Goal: Browse casually

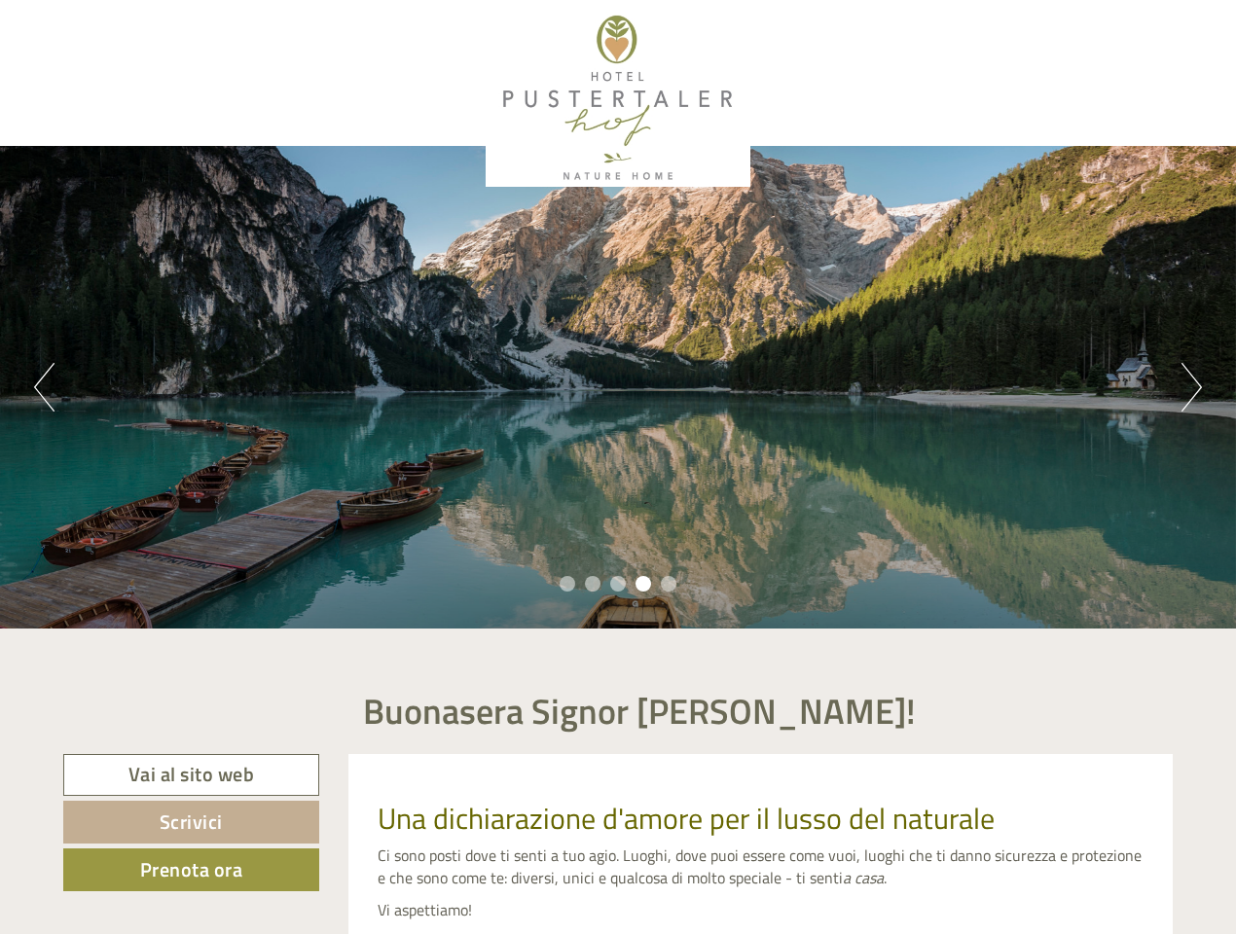
click at [618, 467] on div "Previous Next 1 2 3 4 5" at bounding box center [618, 387] width 1236 height 483
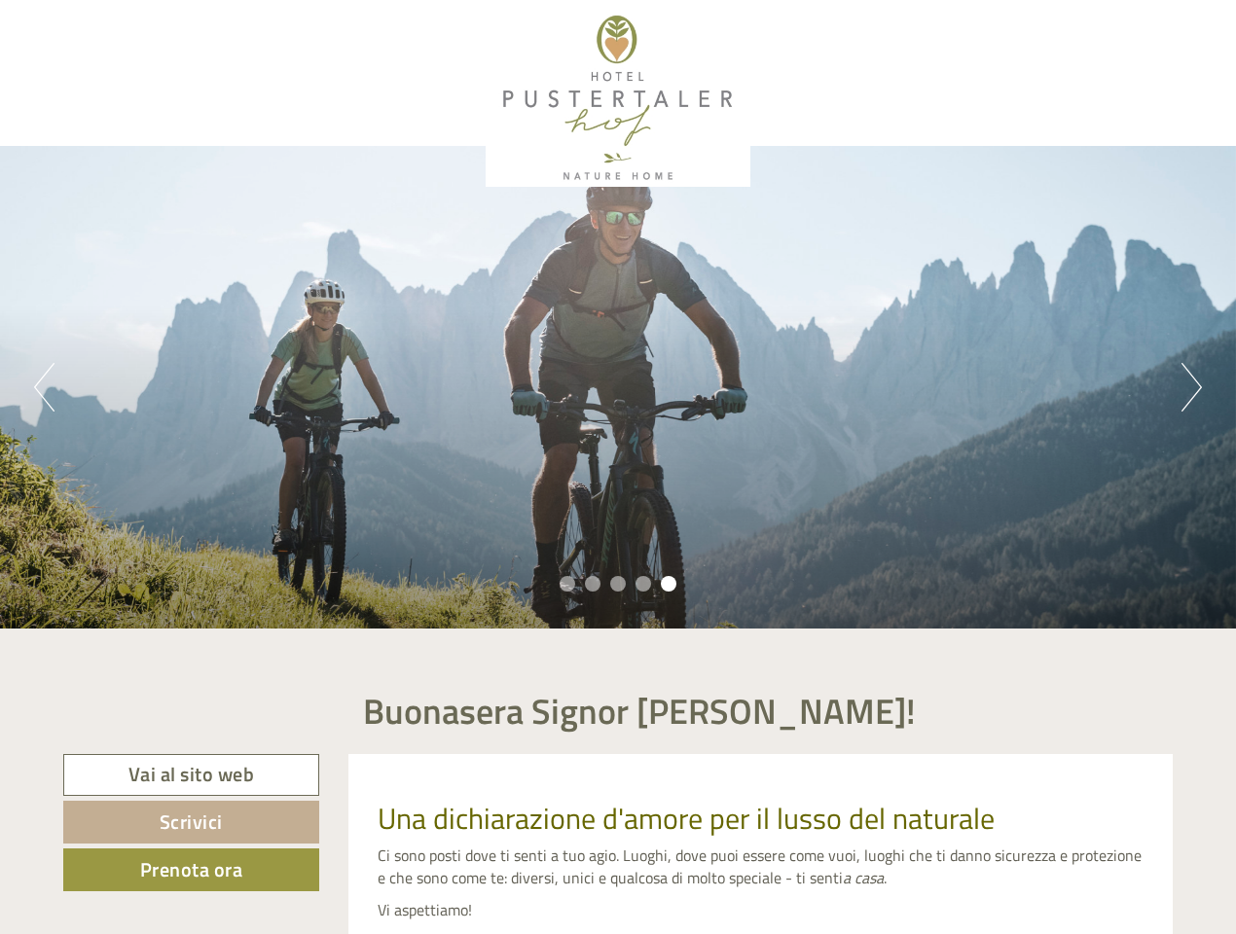
click at [44, 387] on button "Previous" at bounding box center [44, 387] width 20 height 49
click at [618, 387] on div "Previous Next 1 2 3 4 5" at bounding box center [618, 387] width 1236 height 483
click at [1191, 387] on button "Next" at bounding box center [1191, 387] width 20 height 49
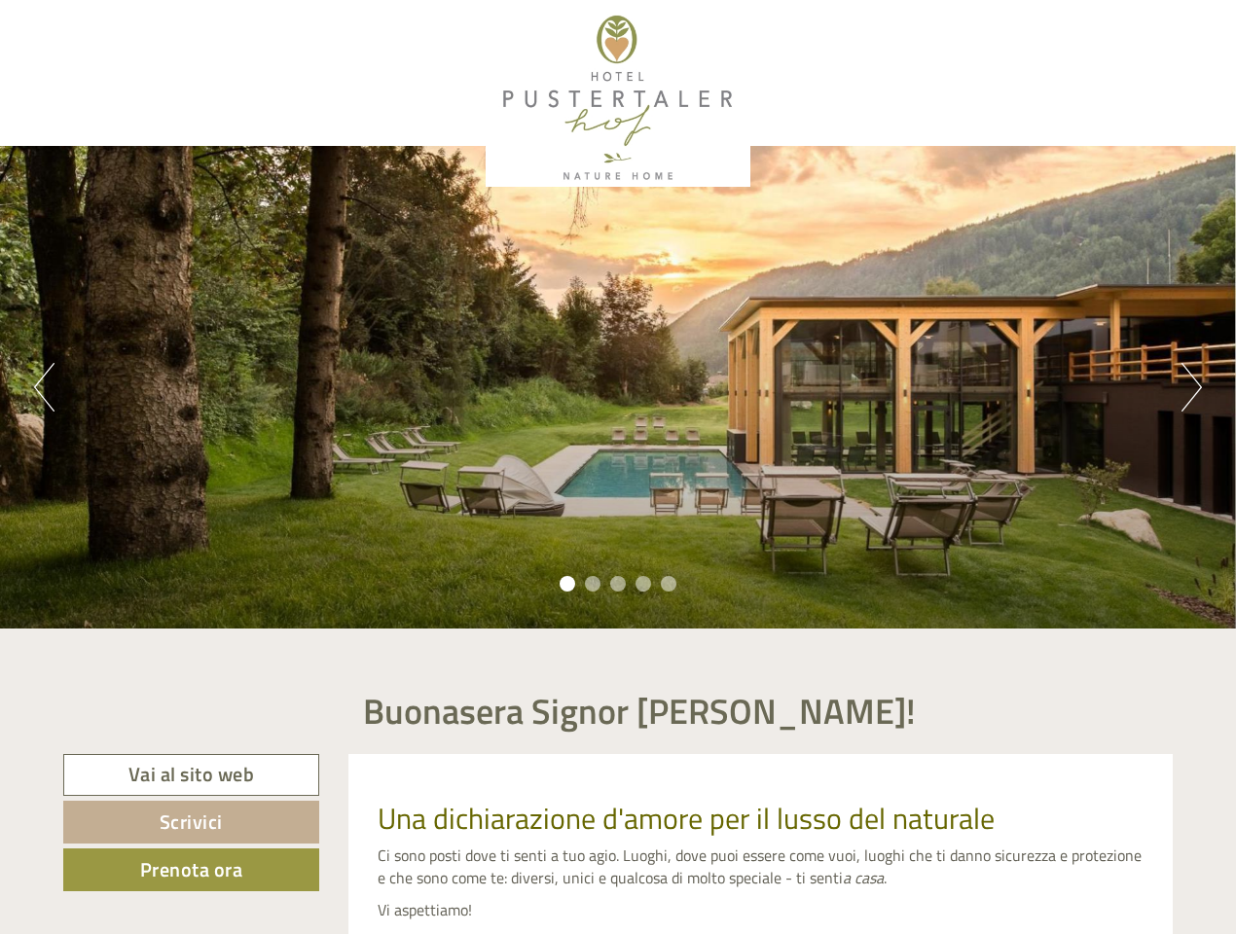
click at [567, 584] on li "1" at bounding box center [567, 584] width 16 height 16
click at [593, 584] on li "2" at bounding box center [593, 584] width 16 height 16
click at [618, 584] on li "3" at bounding box center [618, 584] width 16 height 16
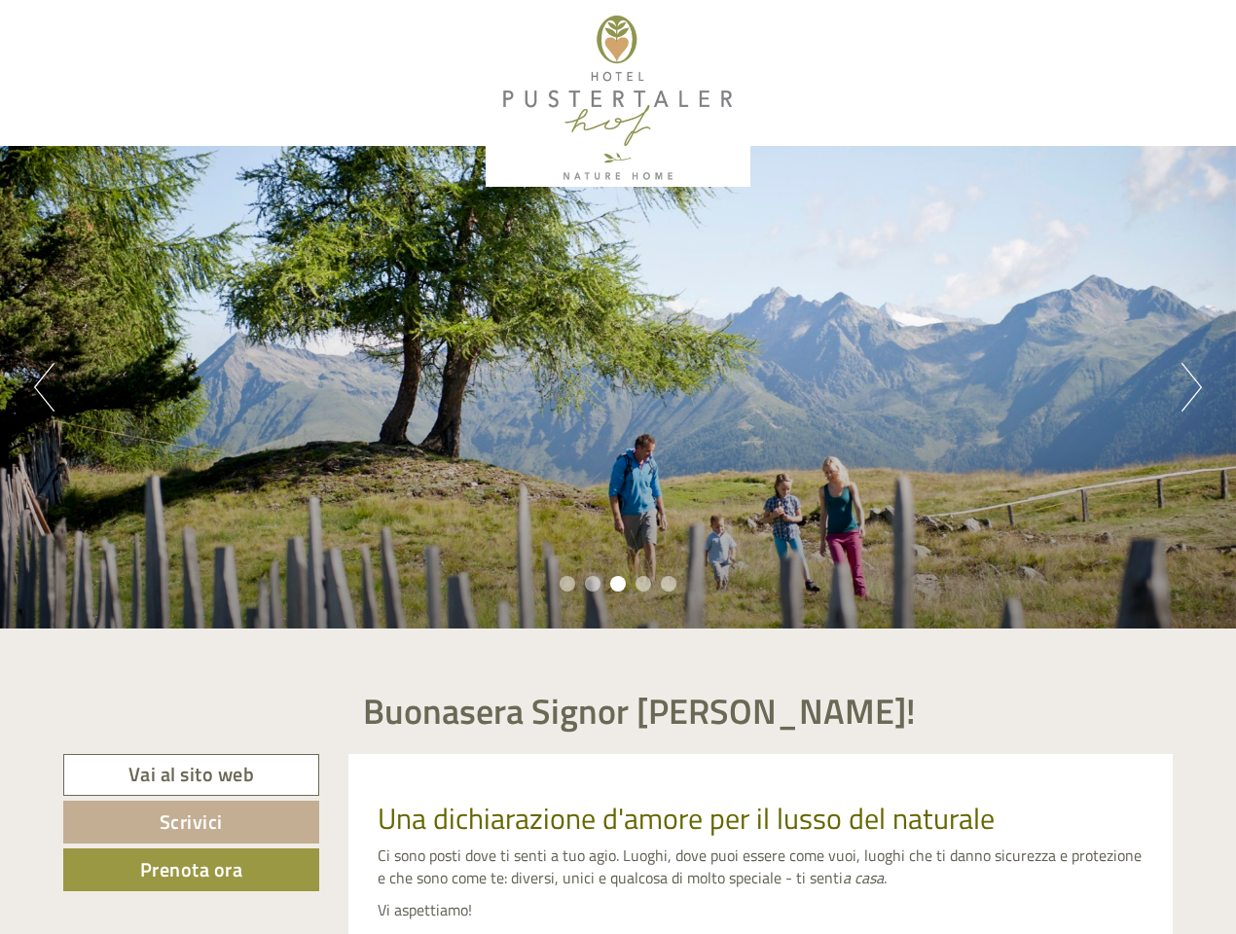
click at [643, 584] on li "4" at bounding box center [643, 584] width 16 height 16
click at [668, 584] on li "5" at bounding box center [669, 584] width 16 height 16
